Goal: Task Accomplishment & Management: Manage account settings

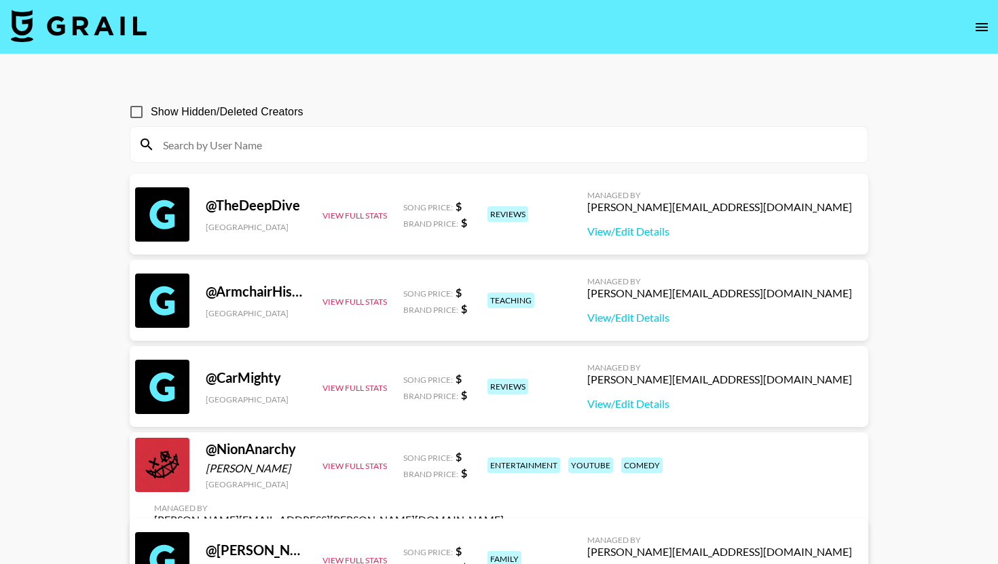
click at [975, 33] on icon "open drawer" at bounding box center [981, 27] width 16 height 16
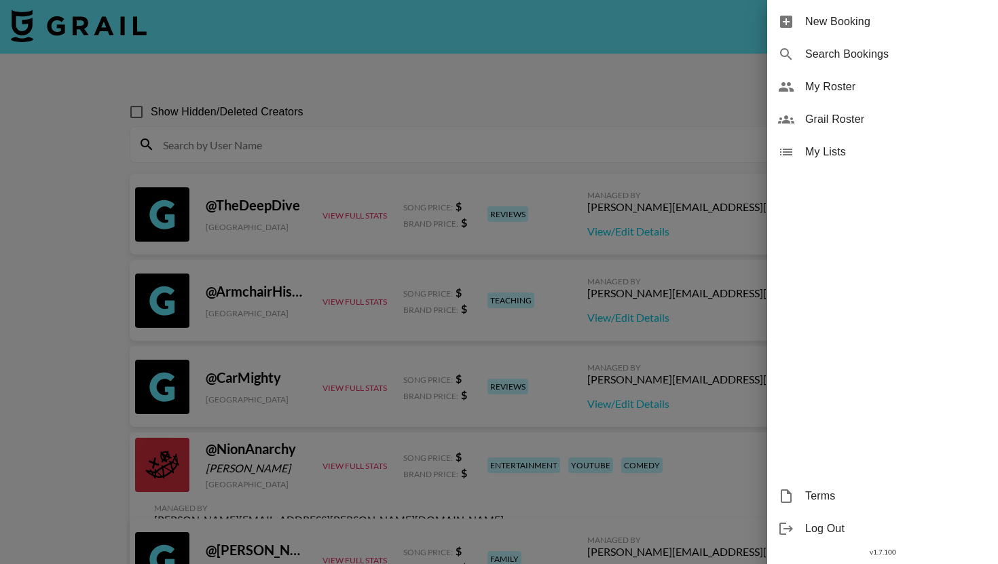
click at [863, 79] on span "My Roster" at bounding box center [896, 87] width 182 height 16
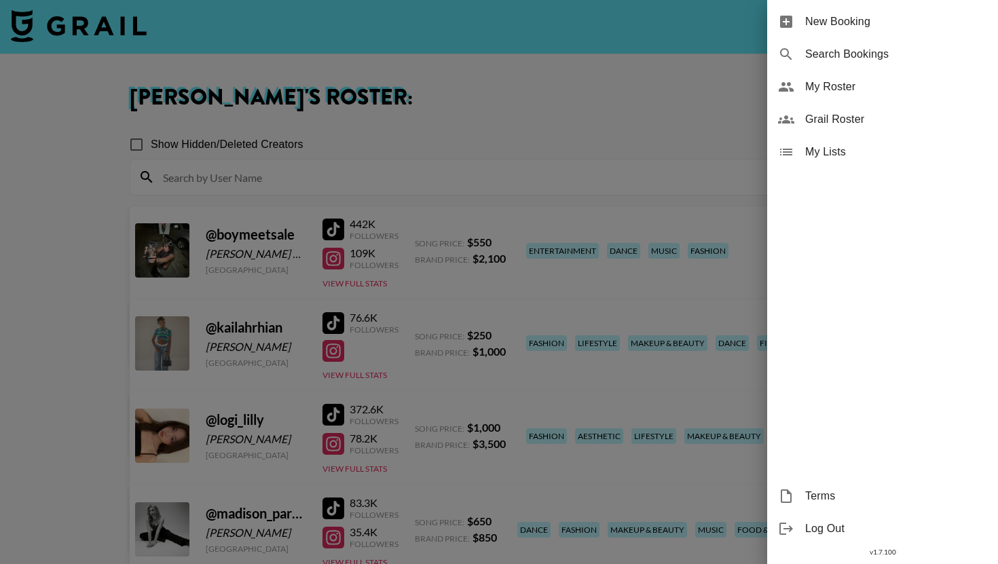
click at [612, 103] on div at bounding box center [499, 282] width 998 height 564
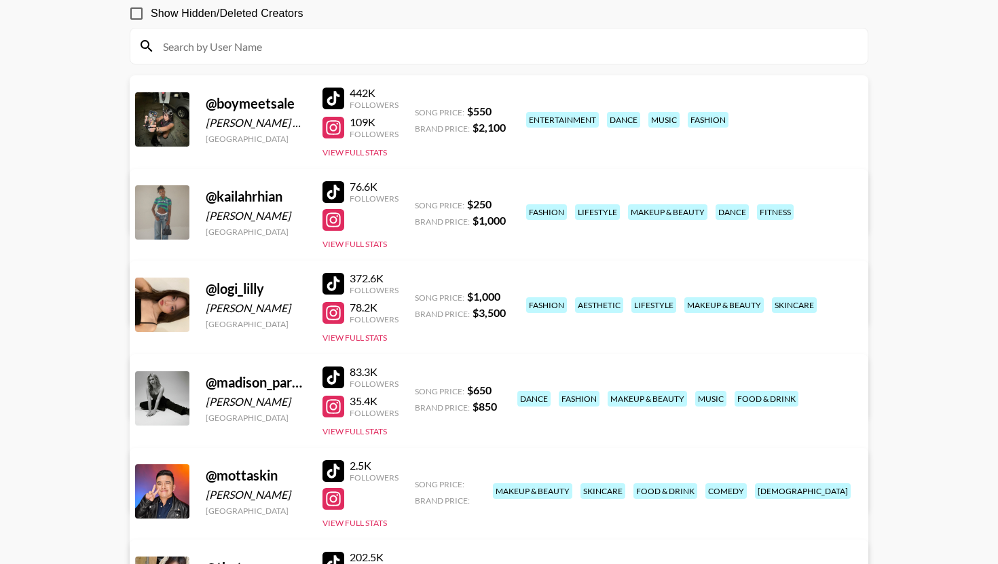
scroll to position [113, 0]
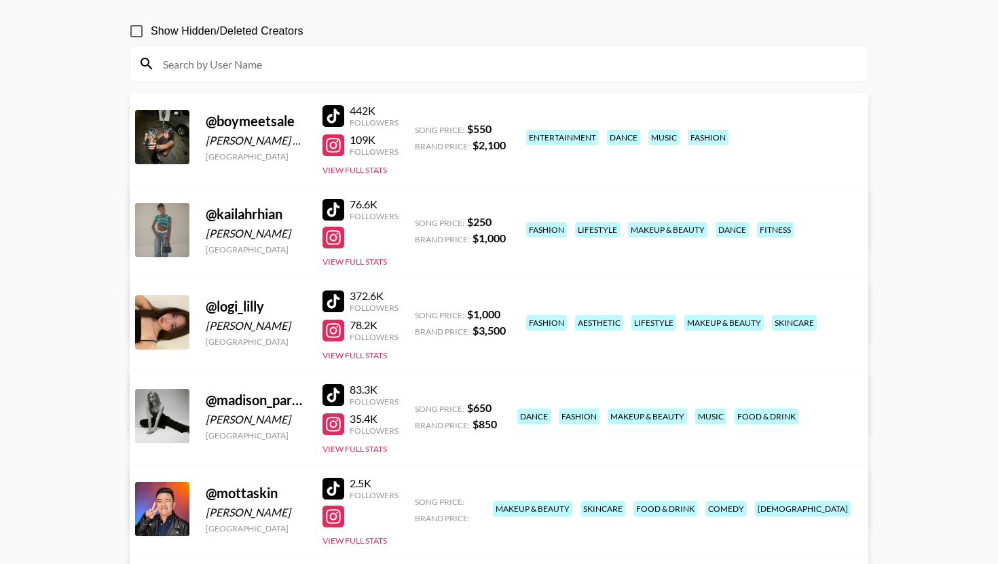
click at [504, 221] on link "View/Edit Details" at bounding box center [329, 228] width 350 height 14
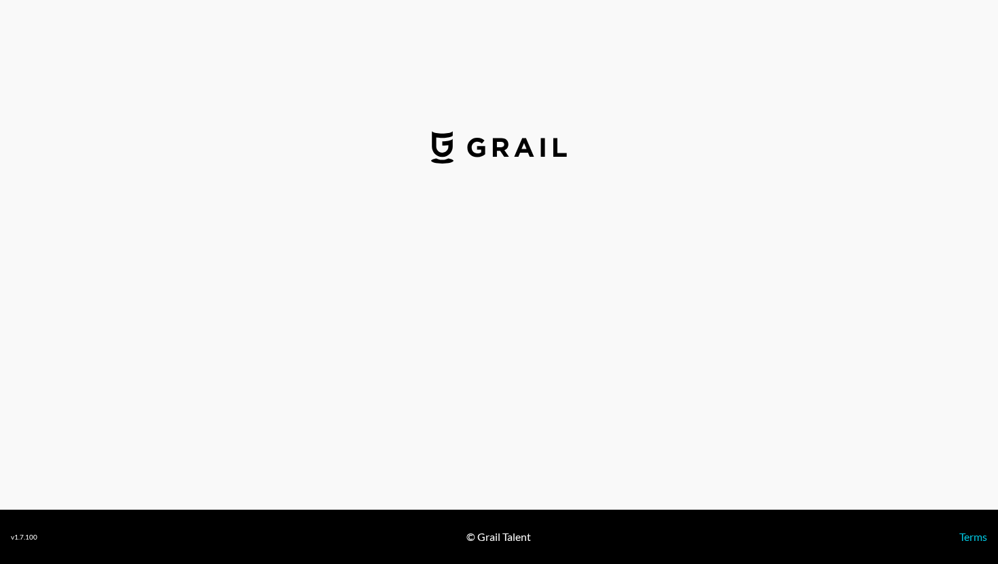
select select "USD"
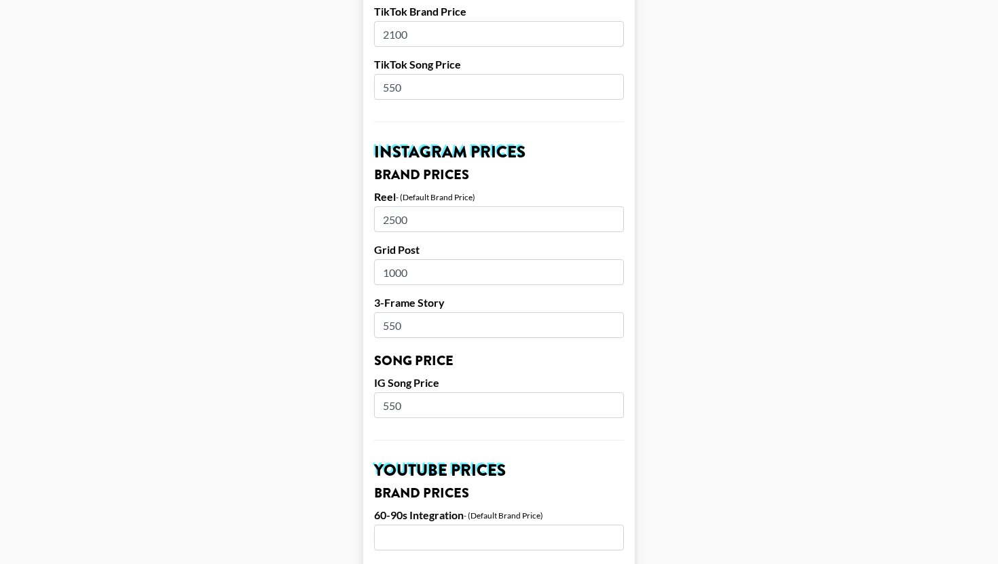
scroll to position [551, 0]
